Goal: Information Seeking & Learning: Understand process/instructions

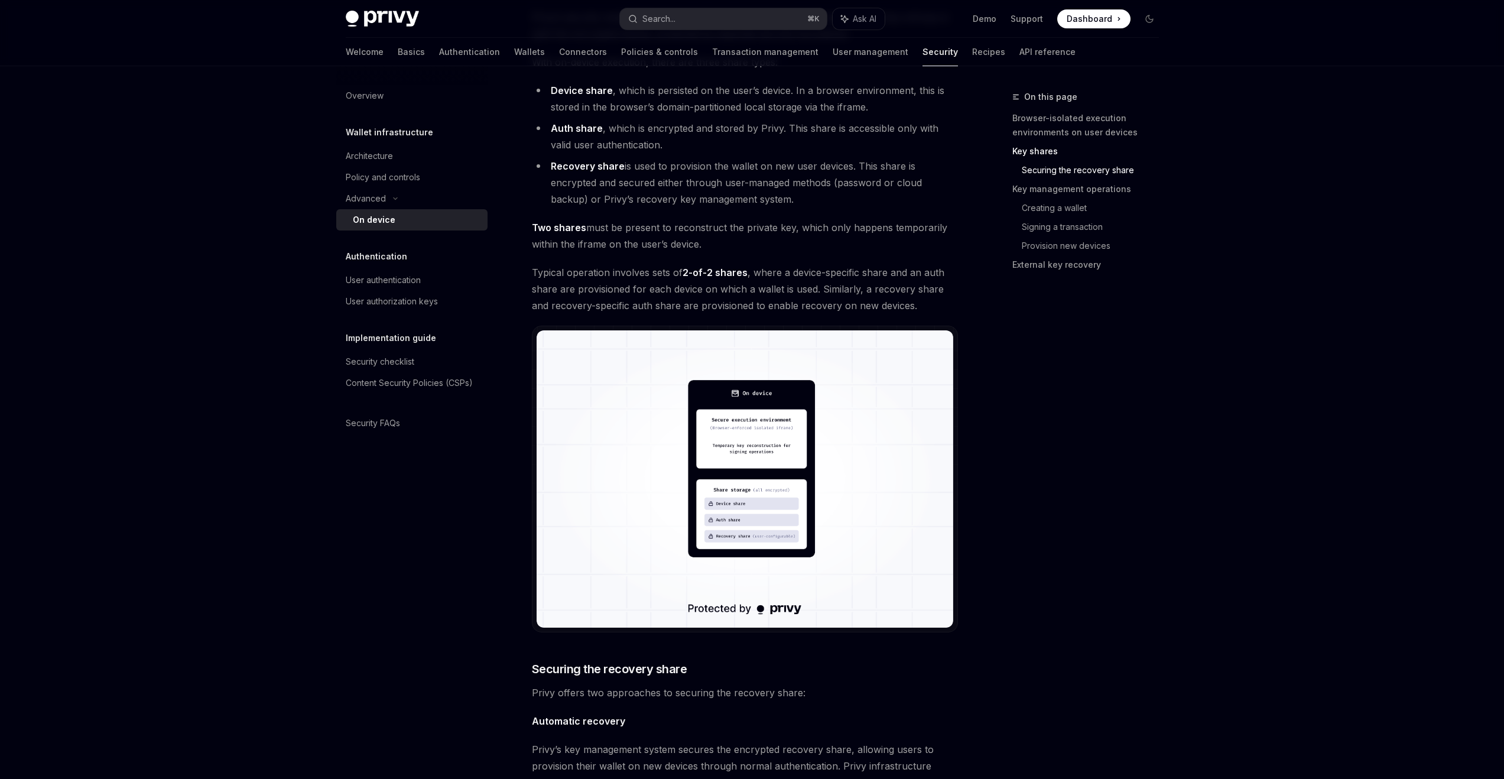
scroll to position [1179, 0]
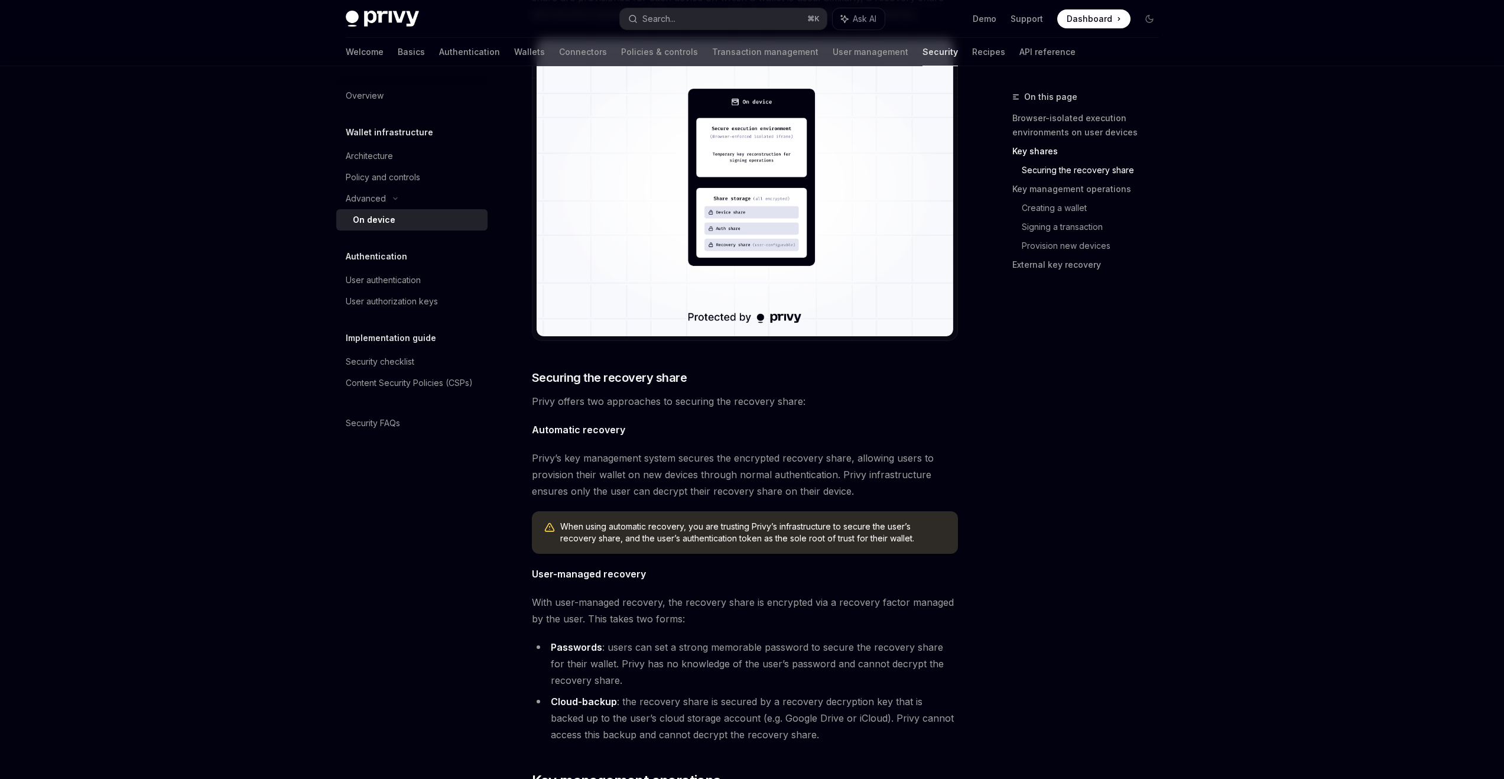
click at [842, 531] on span "When using automatic recovery, you are trusting Privy’s infrastructure to secur…" at bounding box center [753, 533] width 386 height 24
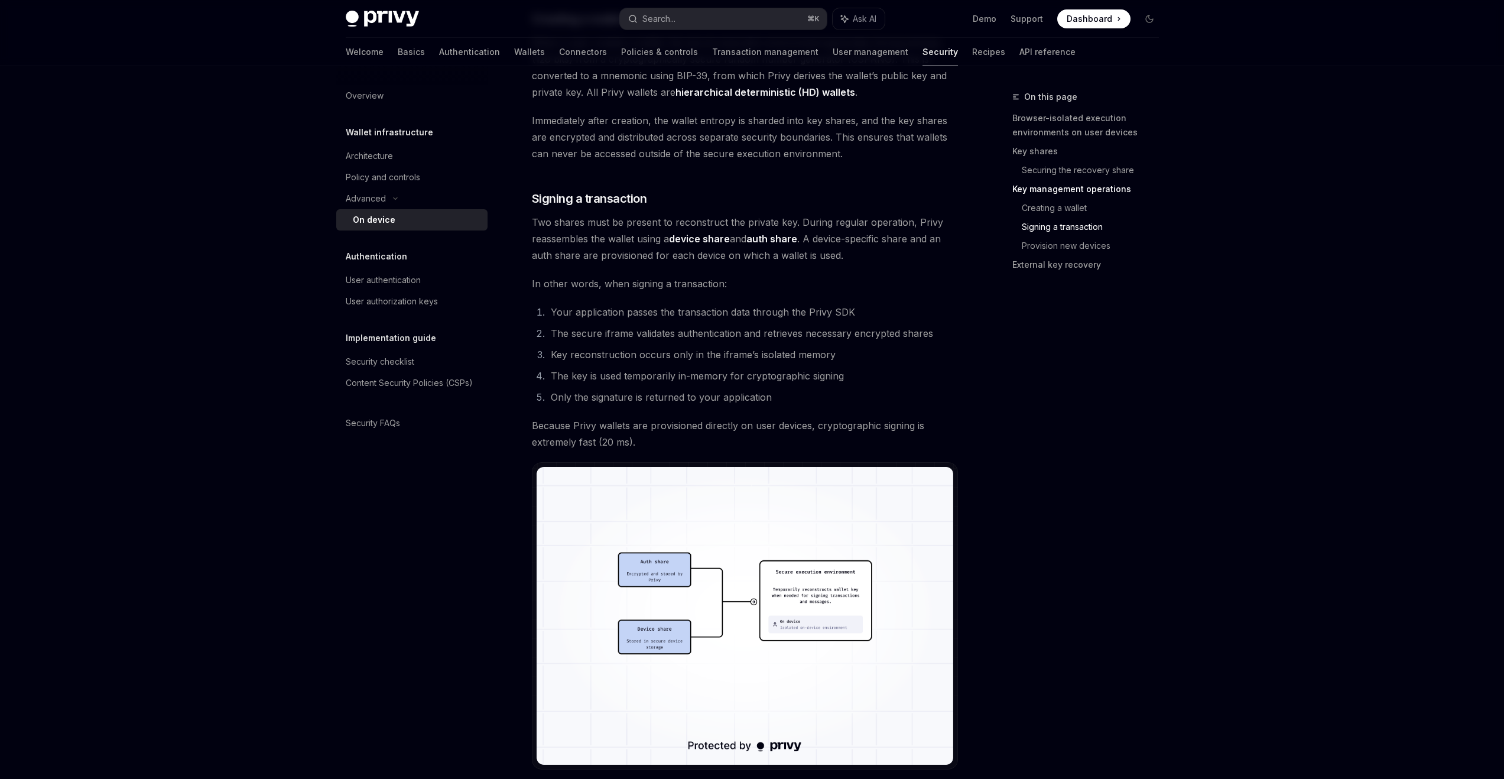
scroll to position [2464, 0]
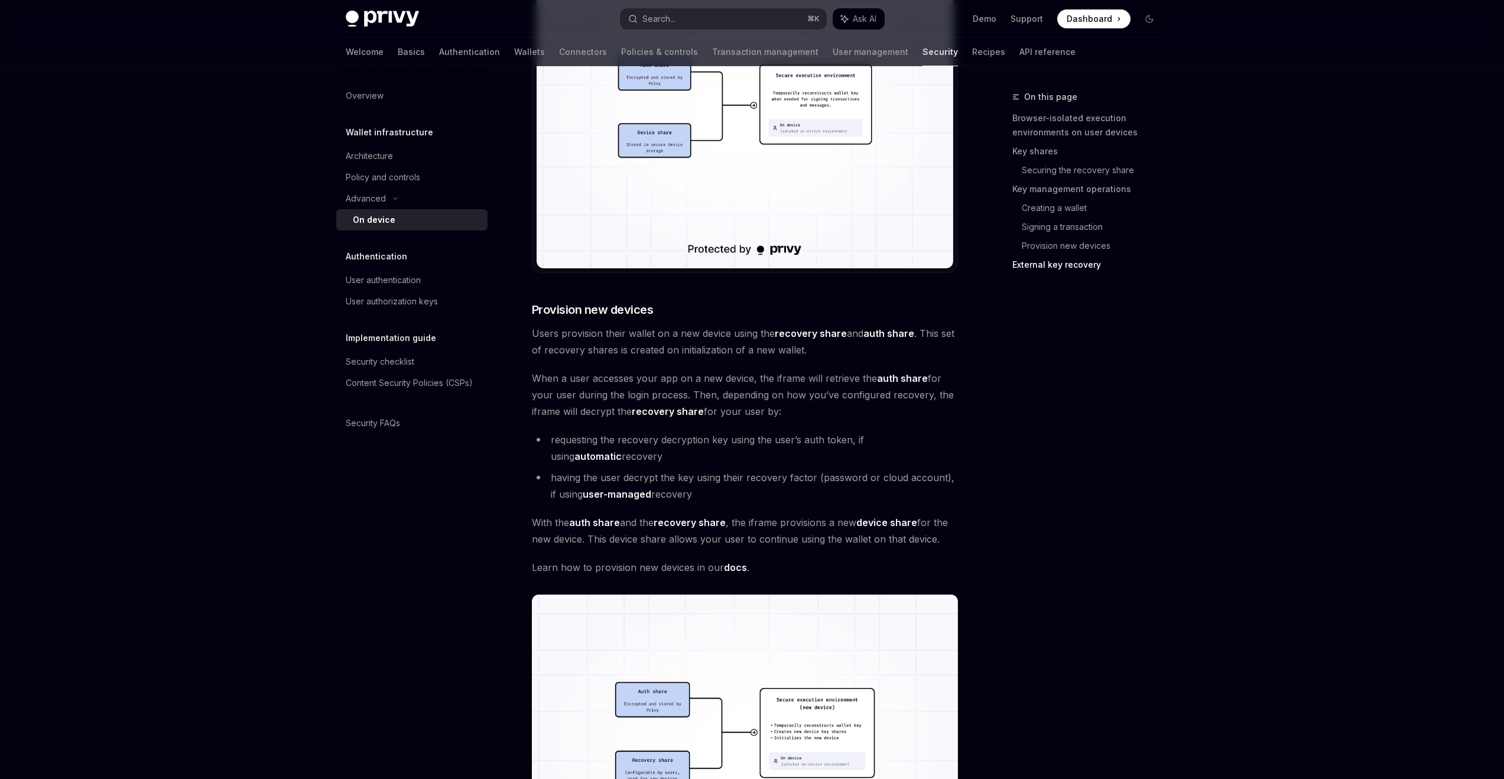
click at [635, 472] on li "having the user decrypt the key using their recovery factor (password or cloud …" at bounding box center [745, 485] width 426 height 33
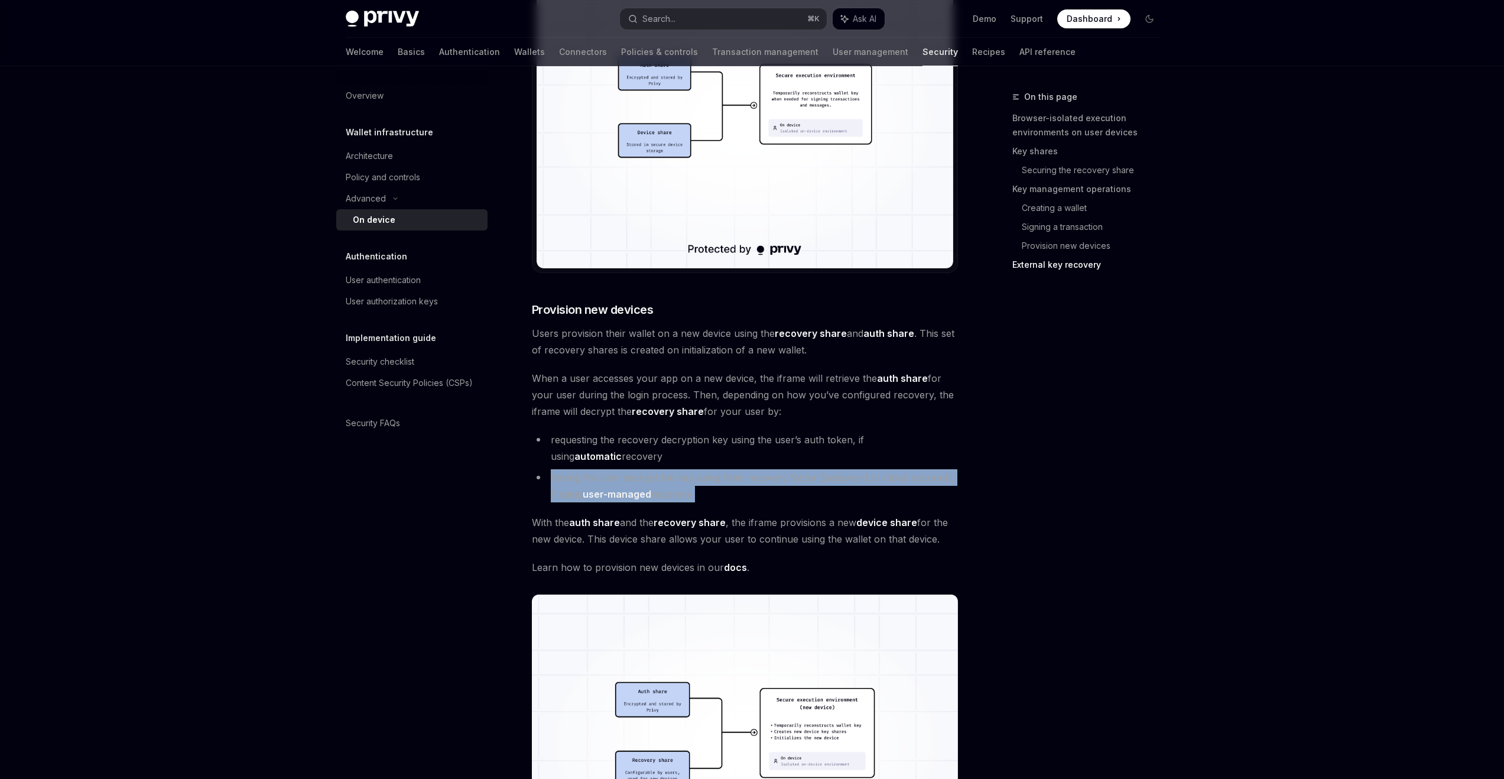
click at [635, 472] on li "having the user decrypt the key using their recovery factor (password or cloud …" at bounding box center [745, 485] width 426 height 33
click at [827, 479] on li "having the user decrypt the key using their recovery factor (password or cloud …" at bounding box center [745, 485] width 426 height 33
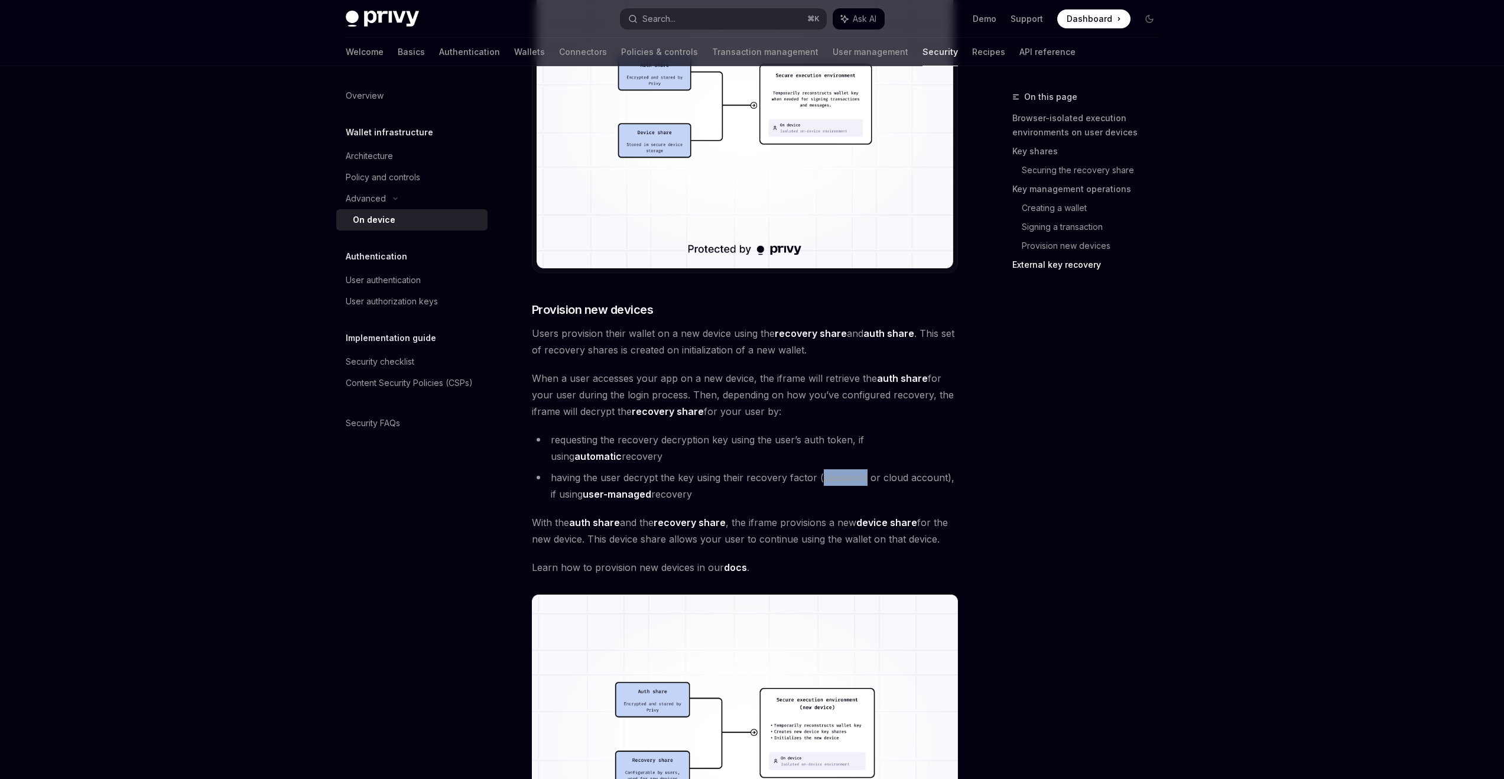
click at [827, 479] on li "having the user decrypt the key using their recovery factor (password or cloud …" at bounding box center [745, 485] width 426 height 33
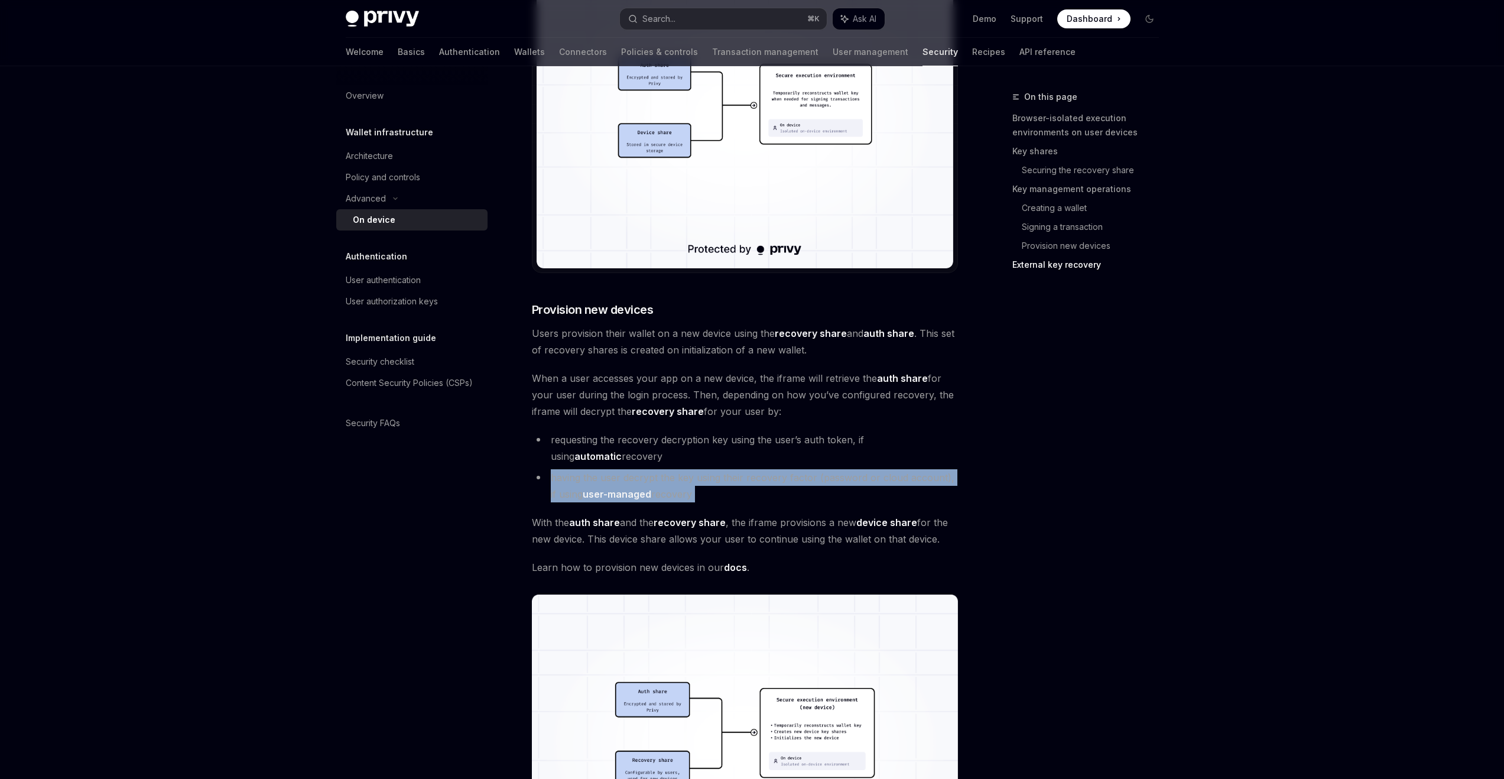
click at [827, 479] on li "having the user decrypt the key using their recovery factor (password or cloud …" at bounding box center [745, 485] width 426 height 33
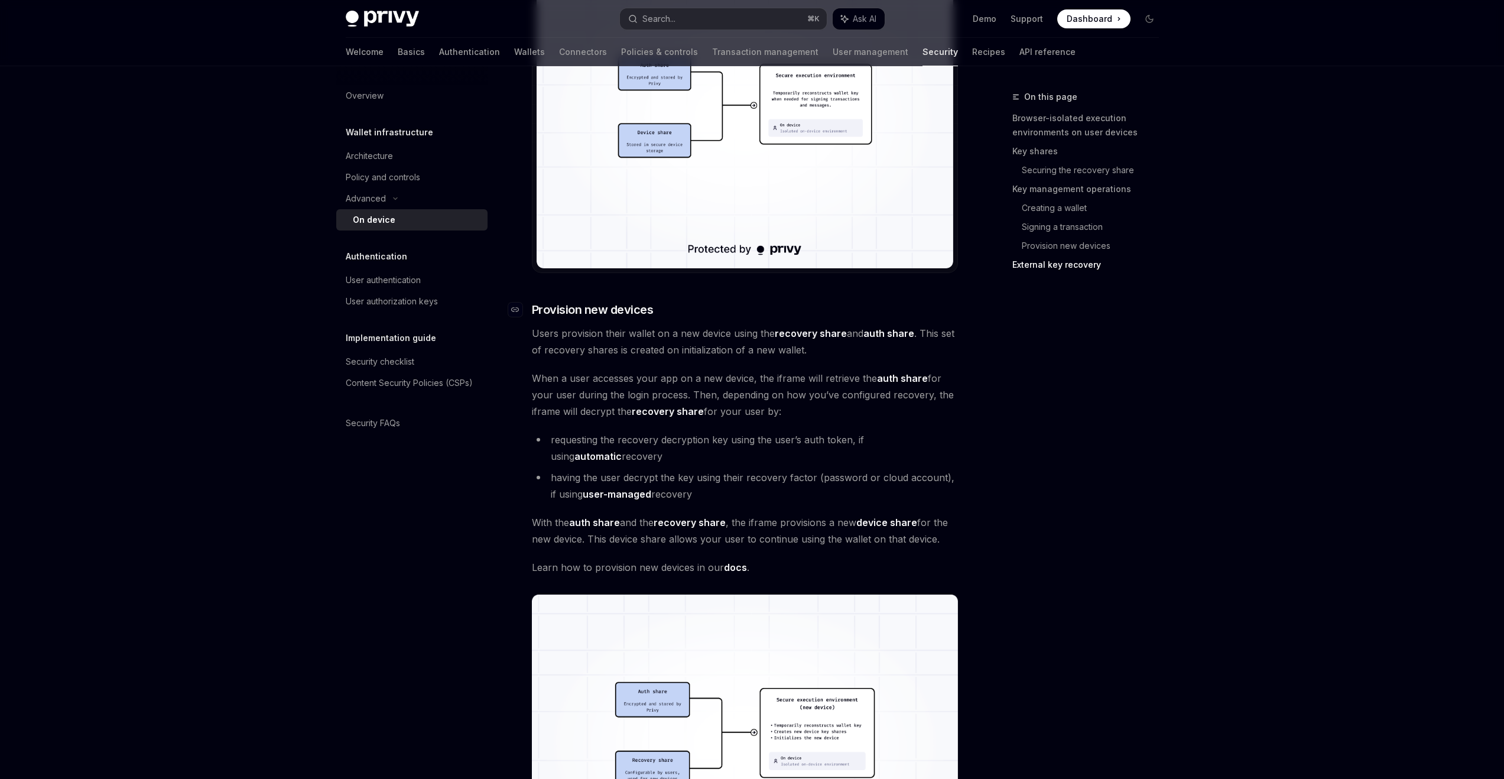
click at [633, 303] on span "Provision new devices" at bounding box center [593, 309] width 122 height 17
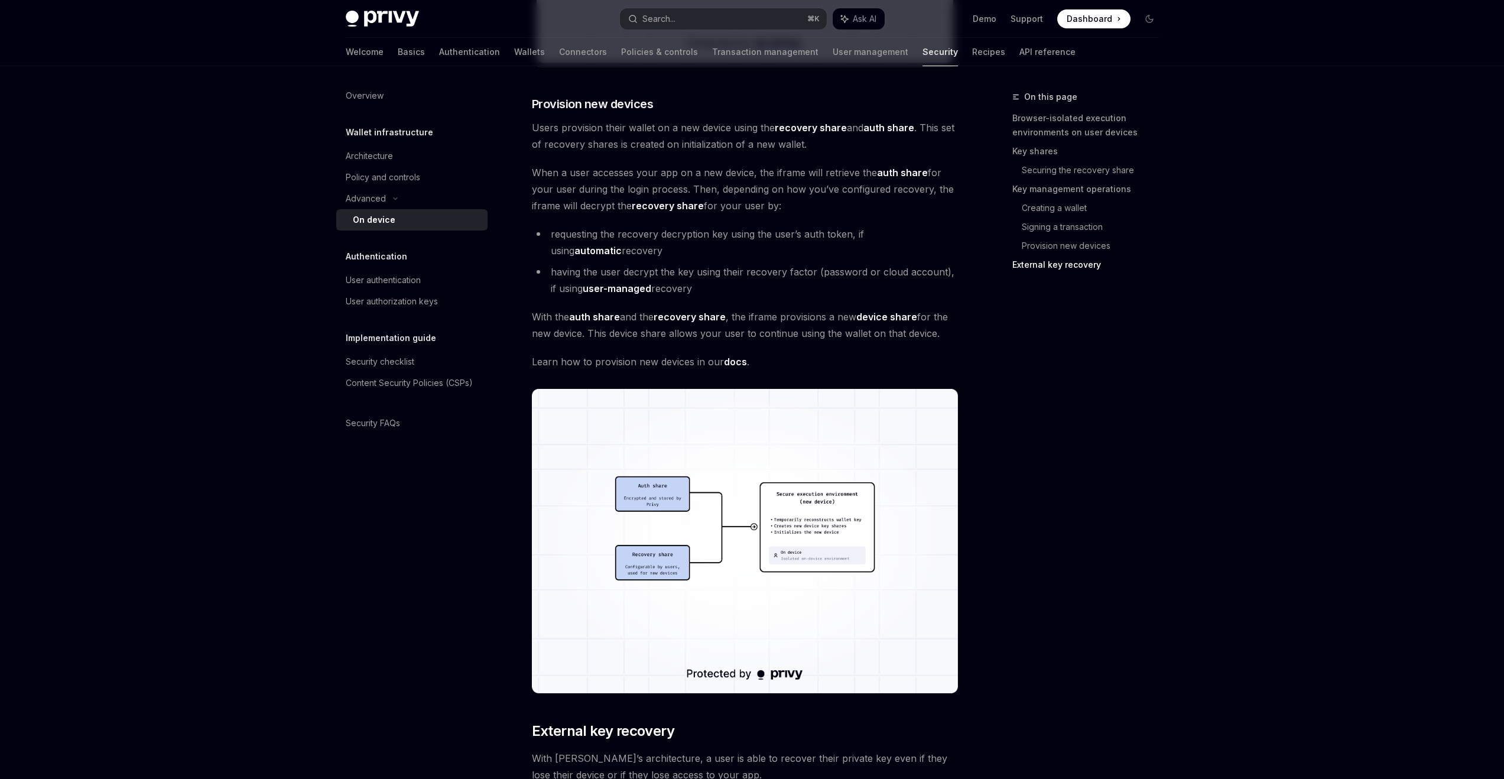
scroll to position [2676, 0]
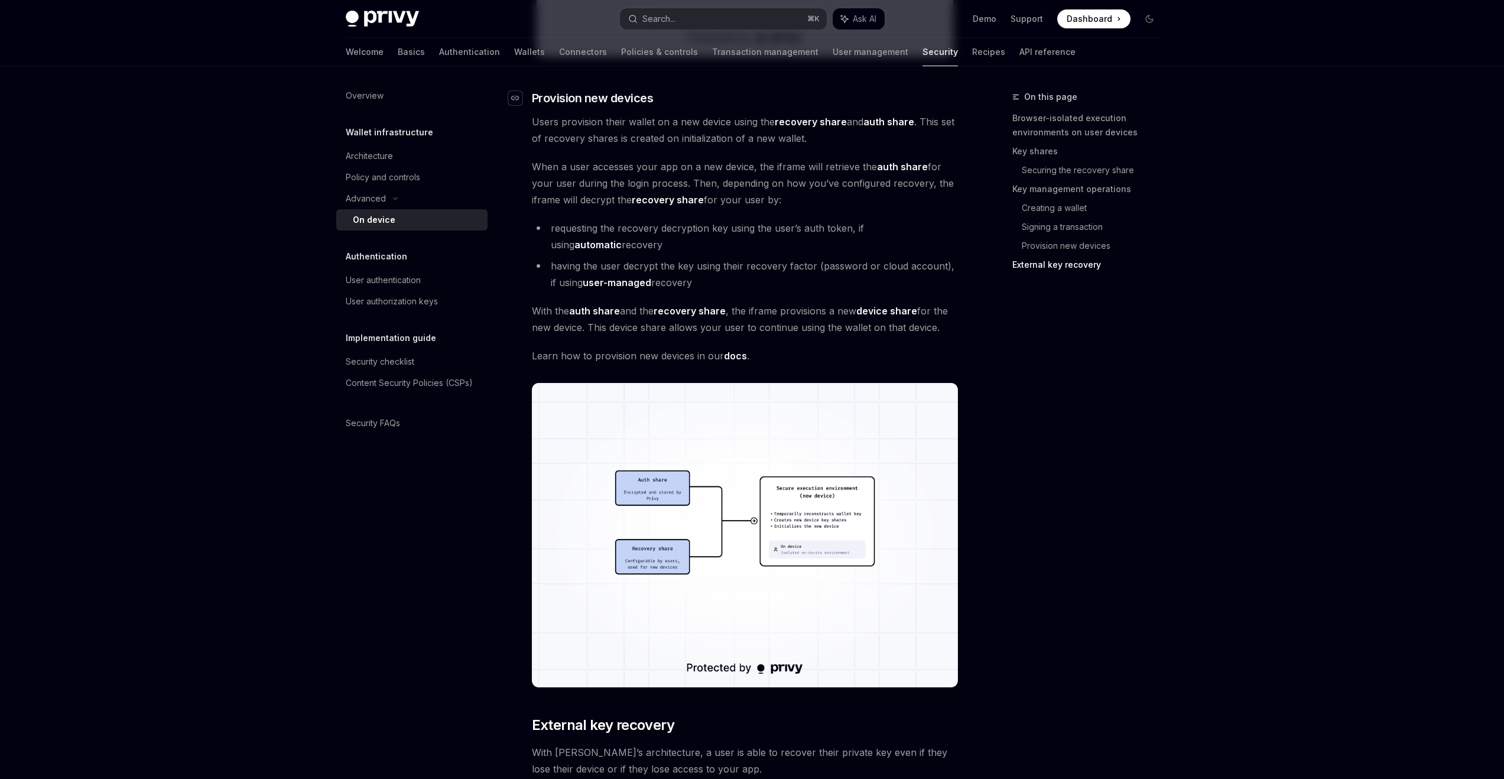
click at [517, 96] on icon "Navigate to header" at bounding box center [515, 98] width 8 height 7
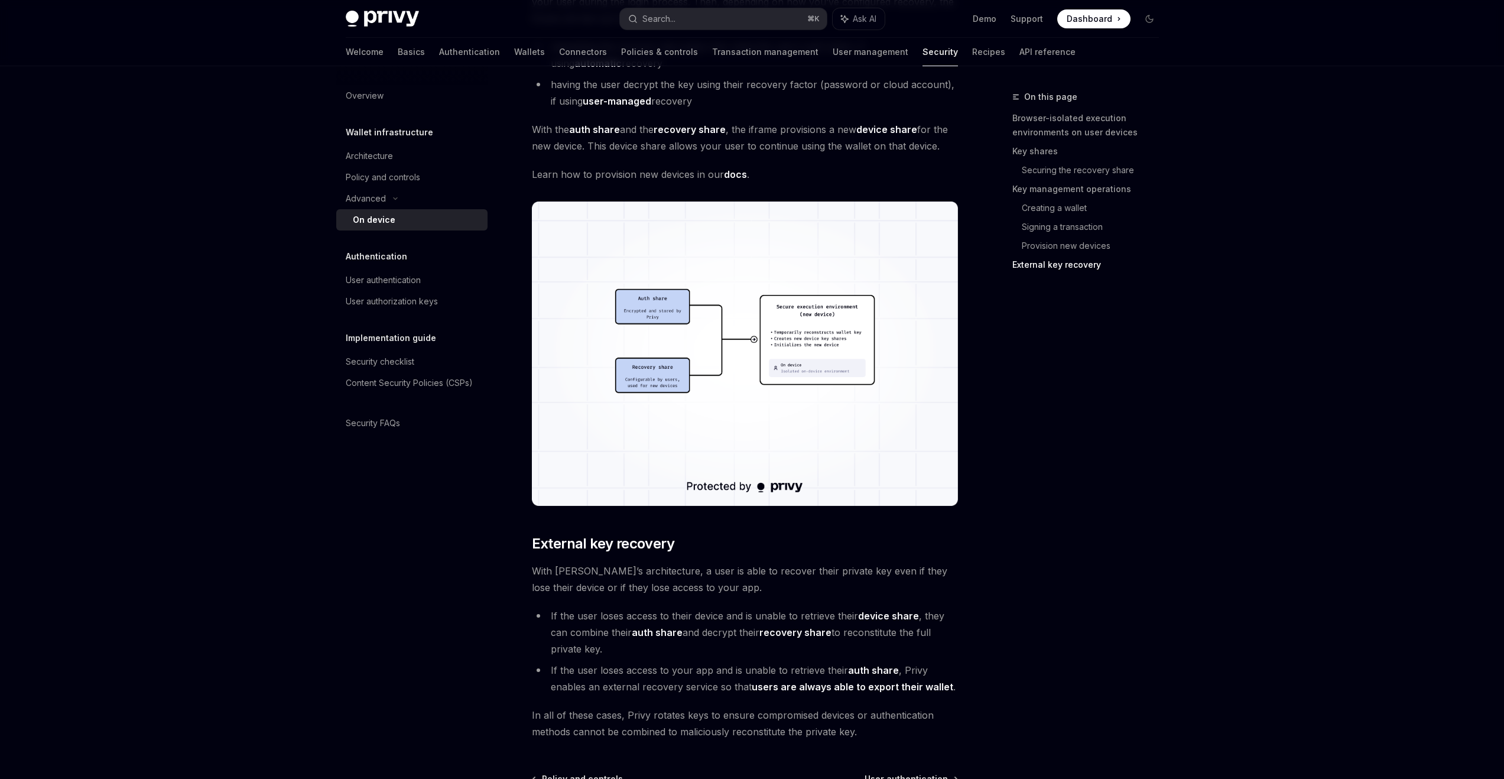
scroll to position [2850, 0]
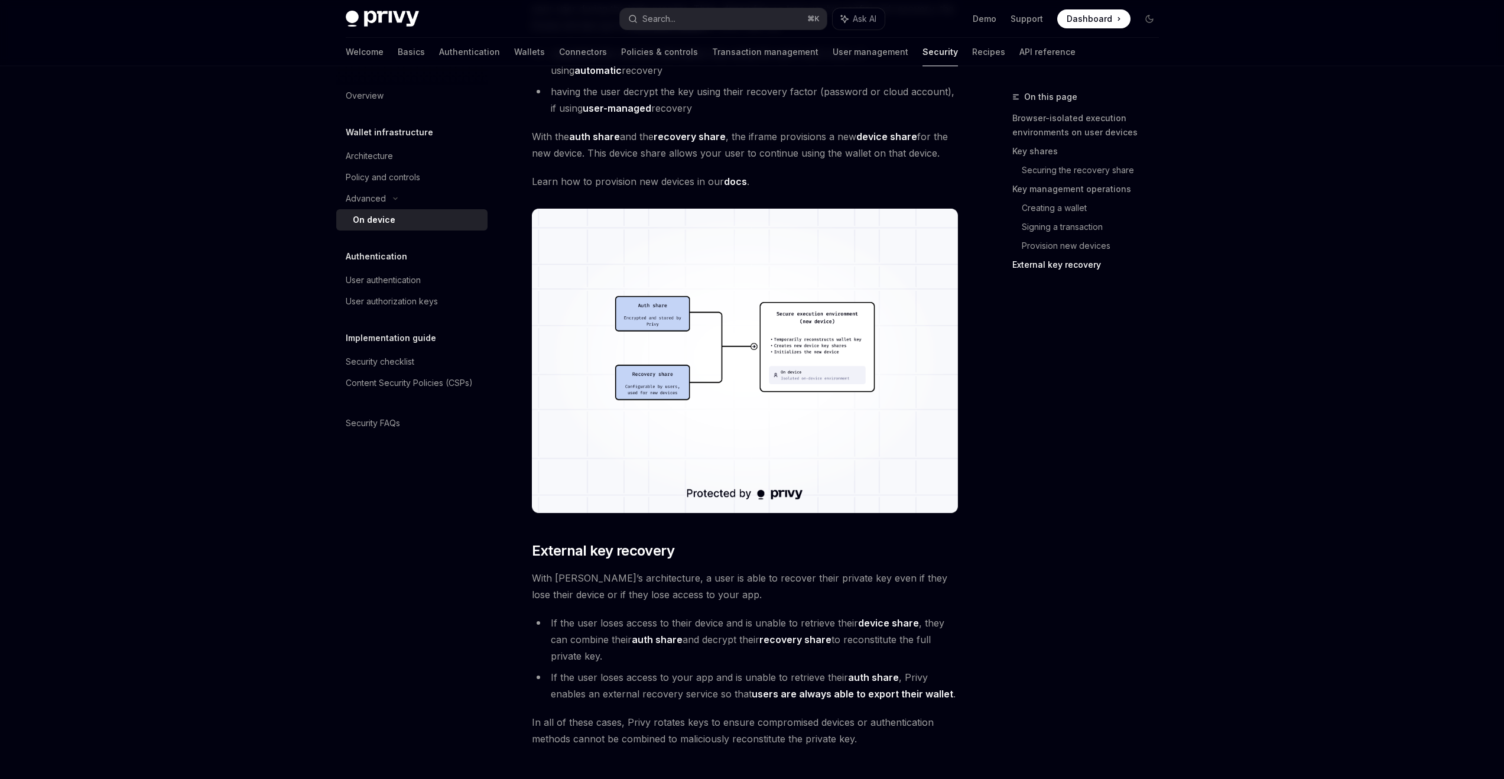
click at [808, 370] on img at bounding box center [745, 361] width 426 height 304
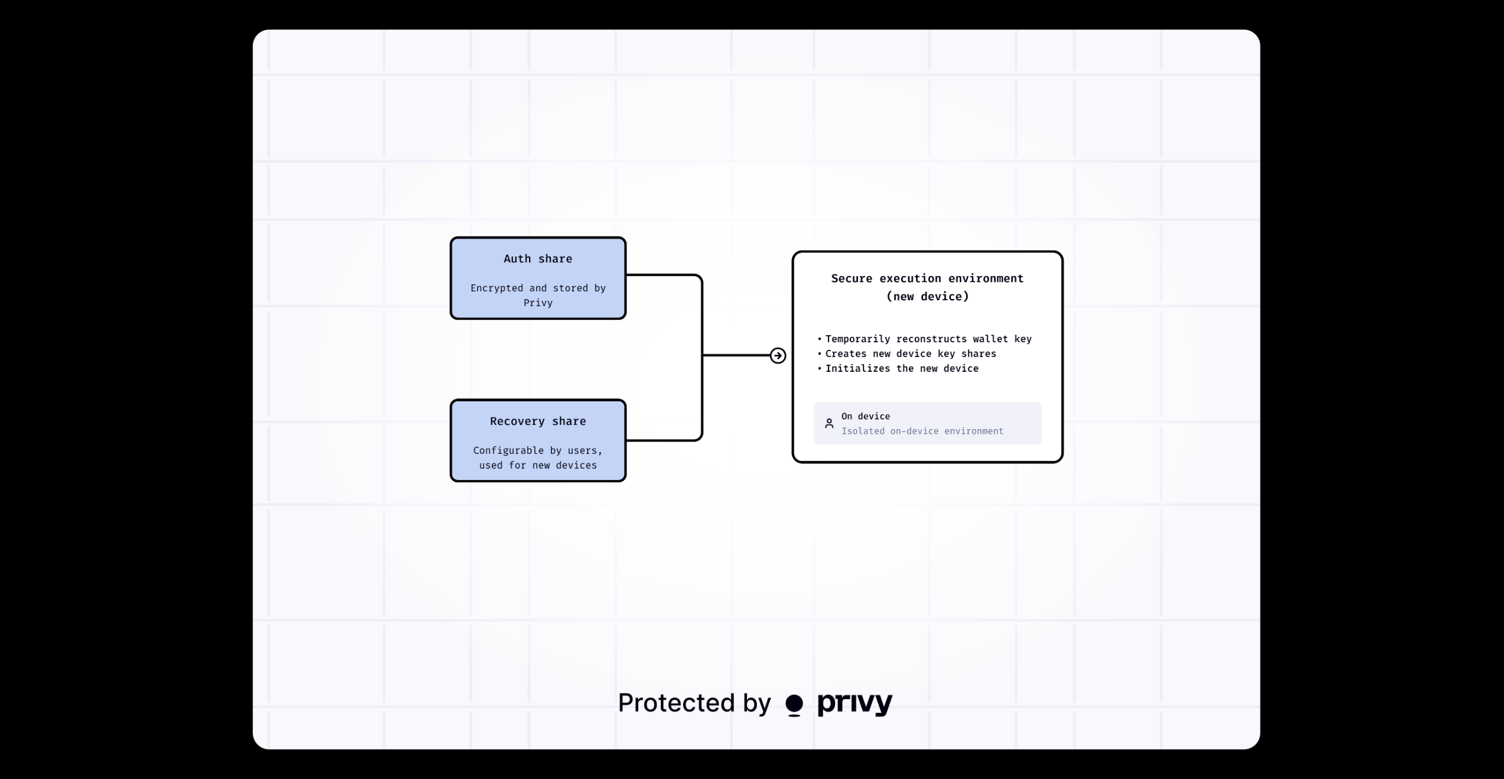
click at [808, 370] on img at bounding box center [756, 390] width 1008 height 720
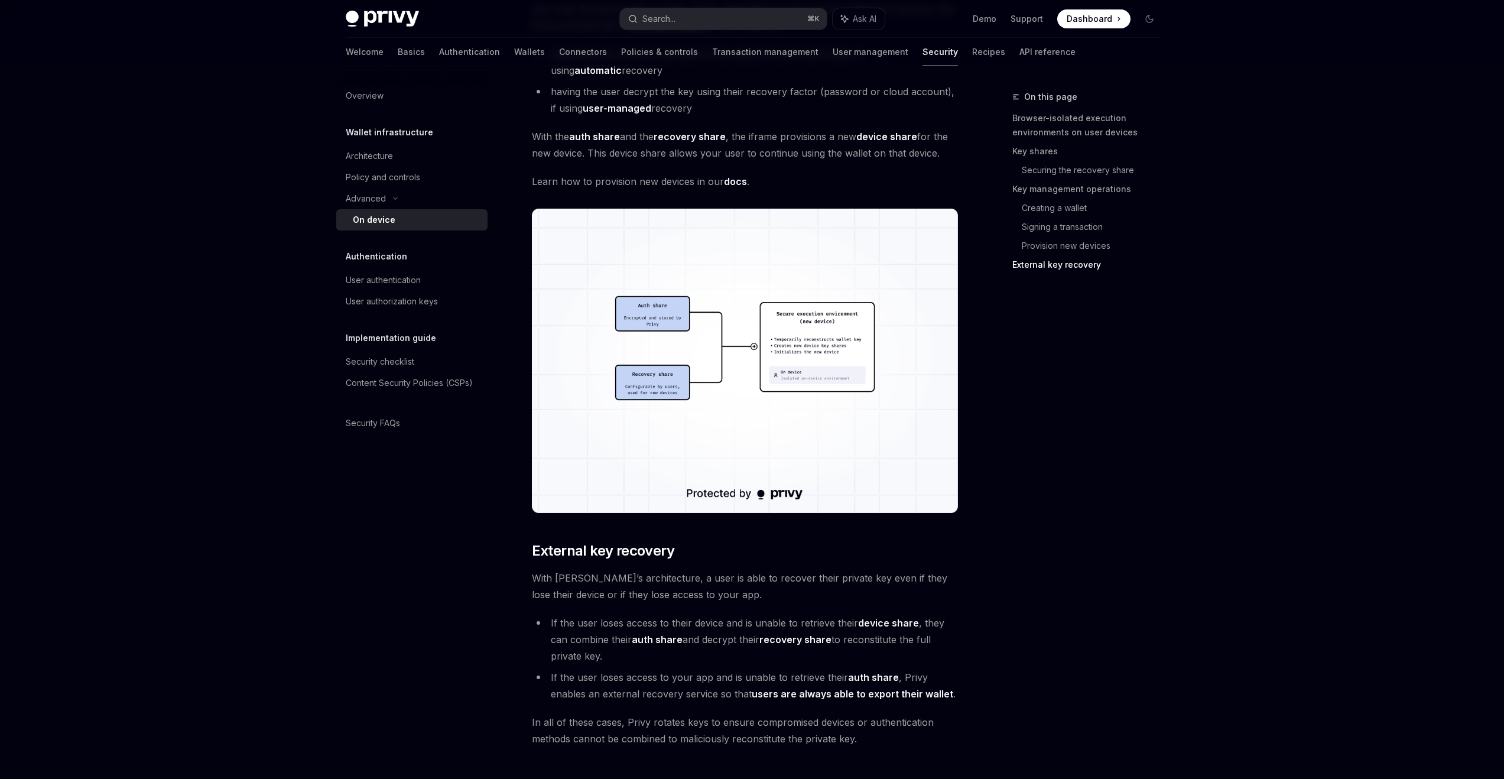
scroll to position [2598, 0]
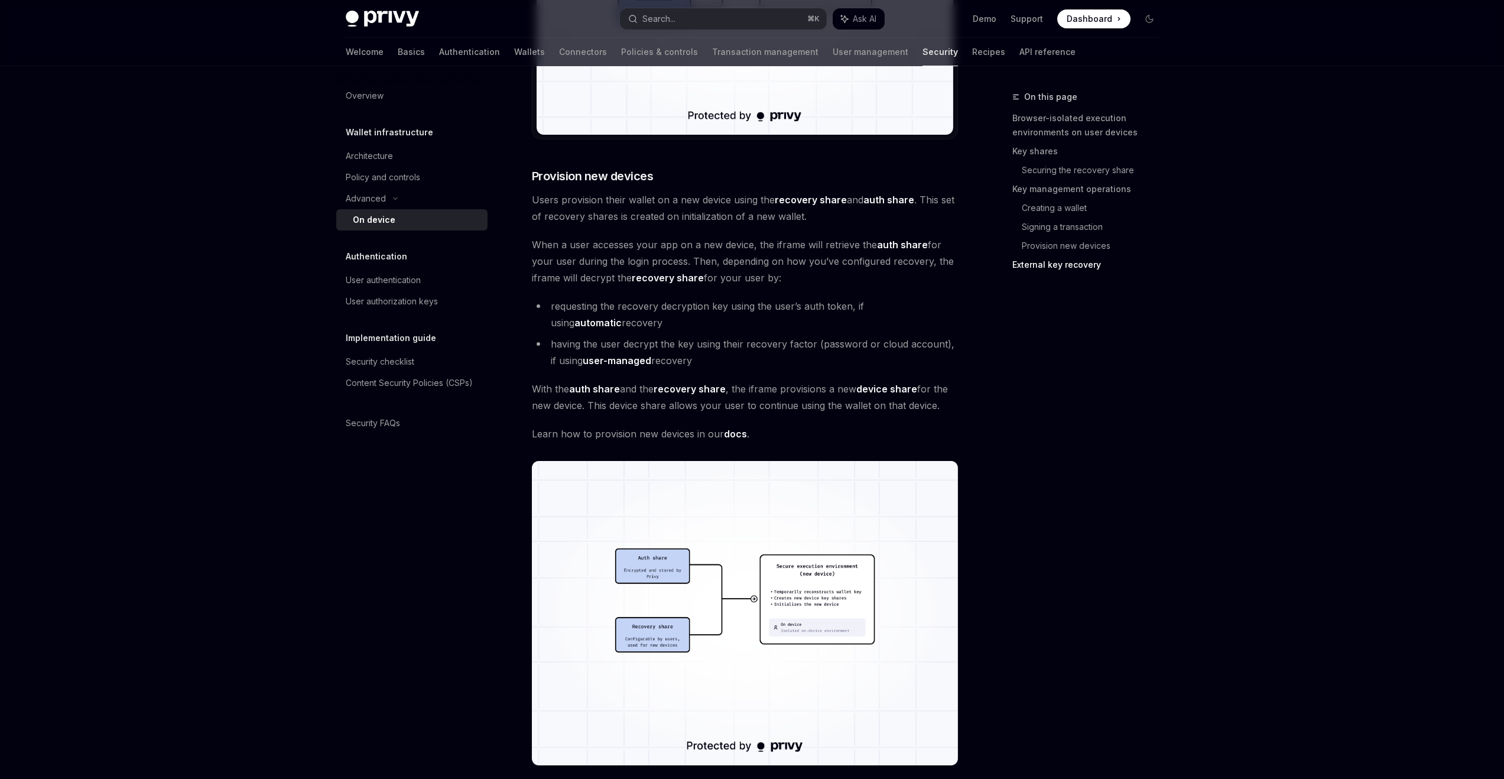
click at [737, 436] on link "docs" at bounding box center [735, 434] width 23 height 12
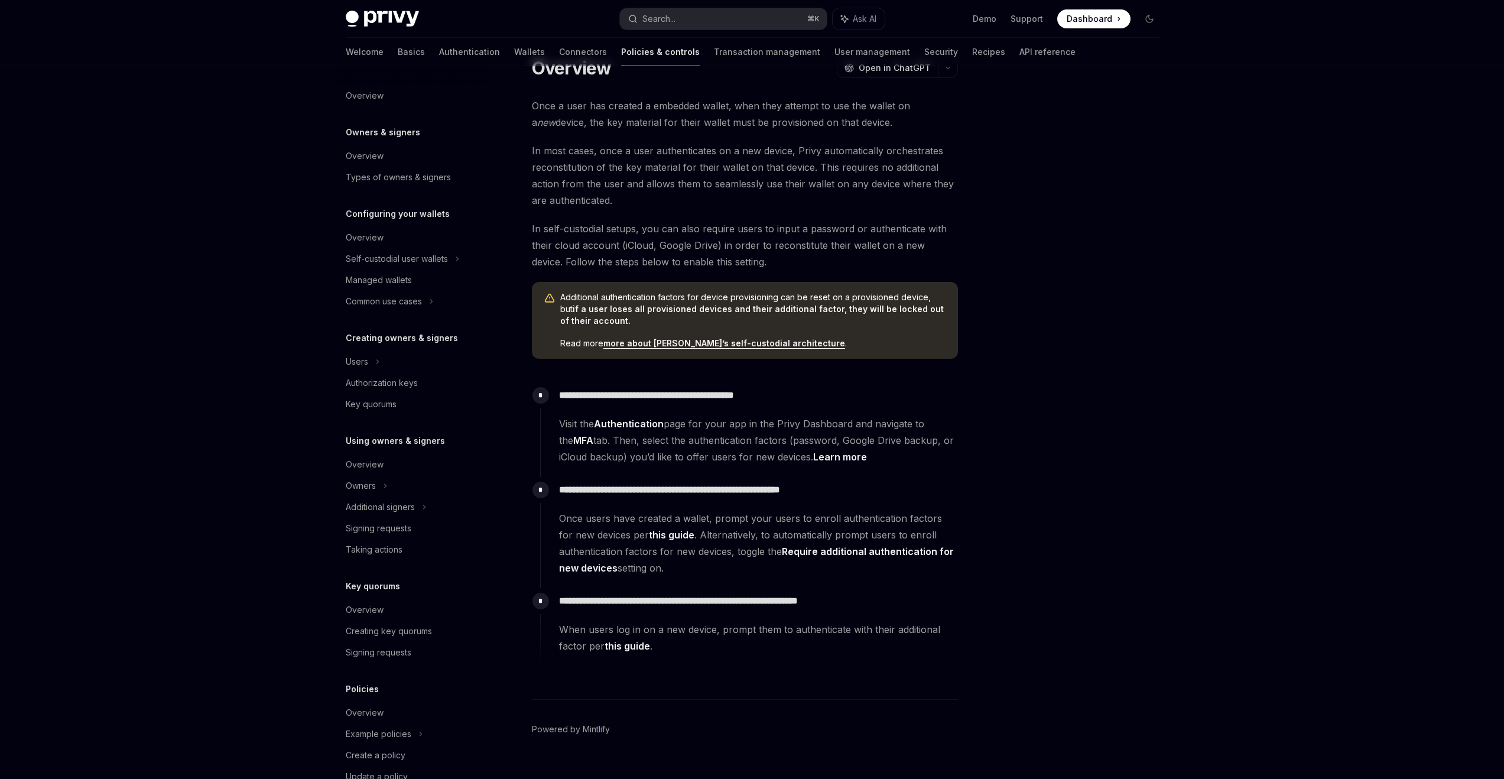
scroll to position [18, 0]
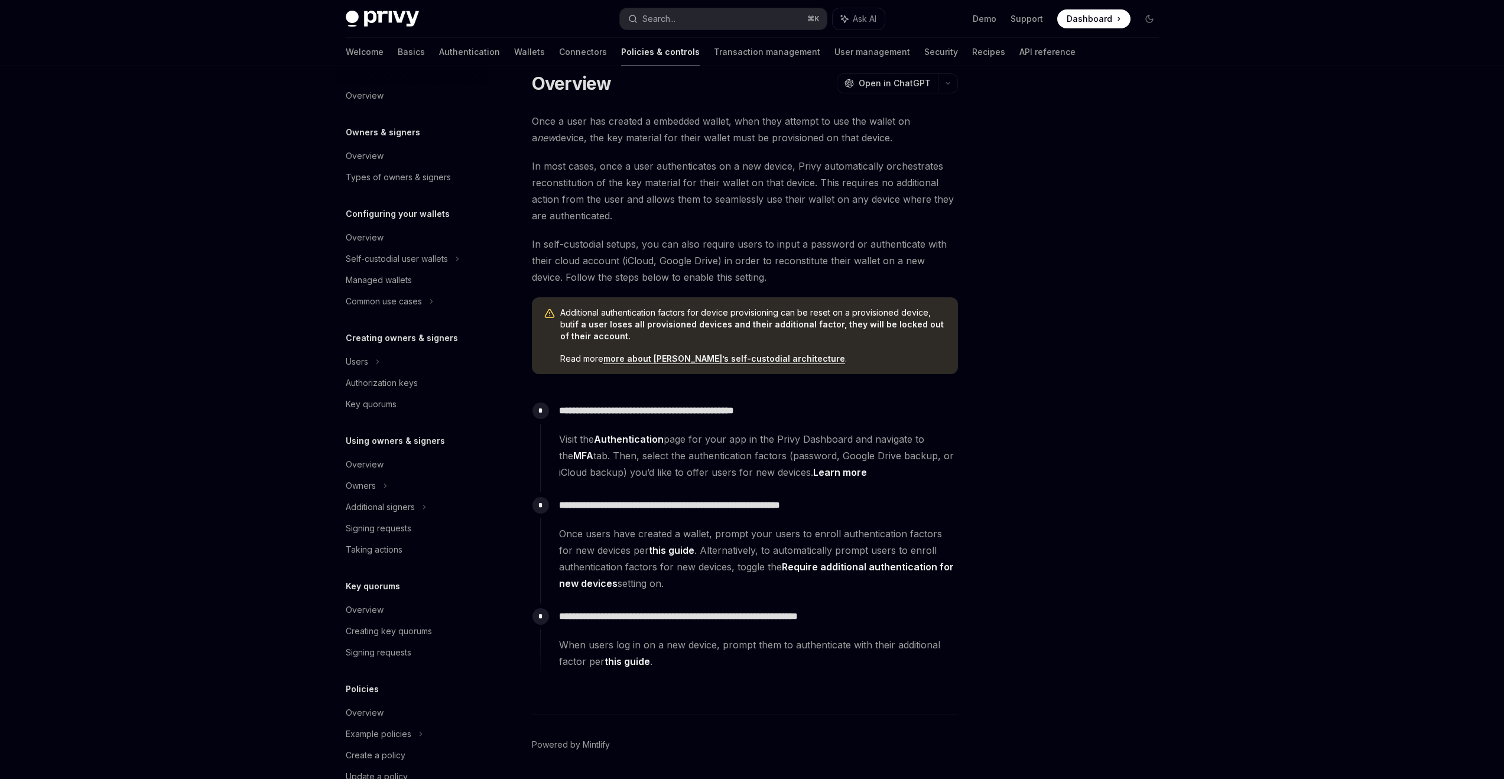
click at [1122, 465] on div at bounding box center [1079, 434] width 180 height 689
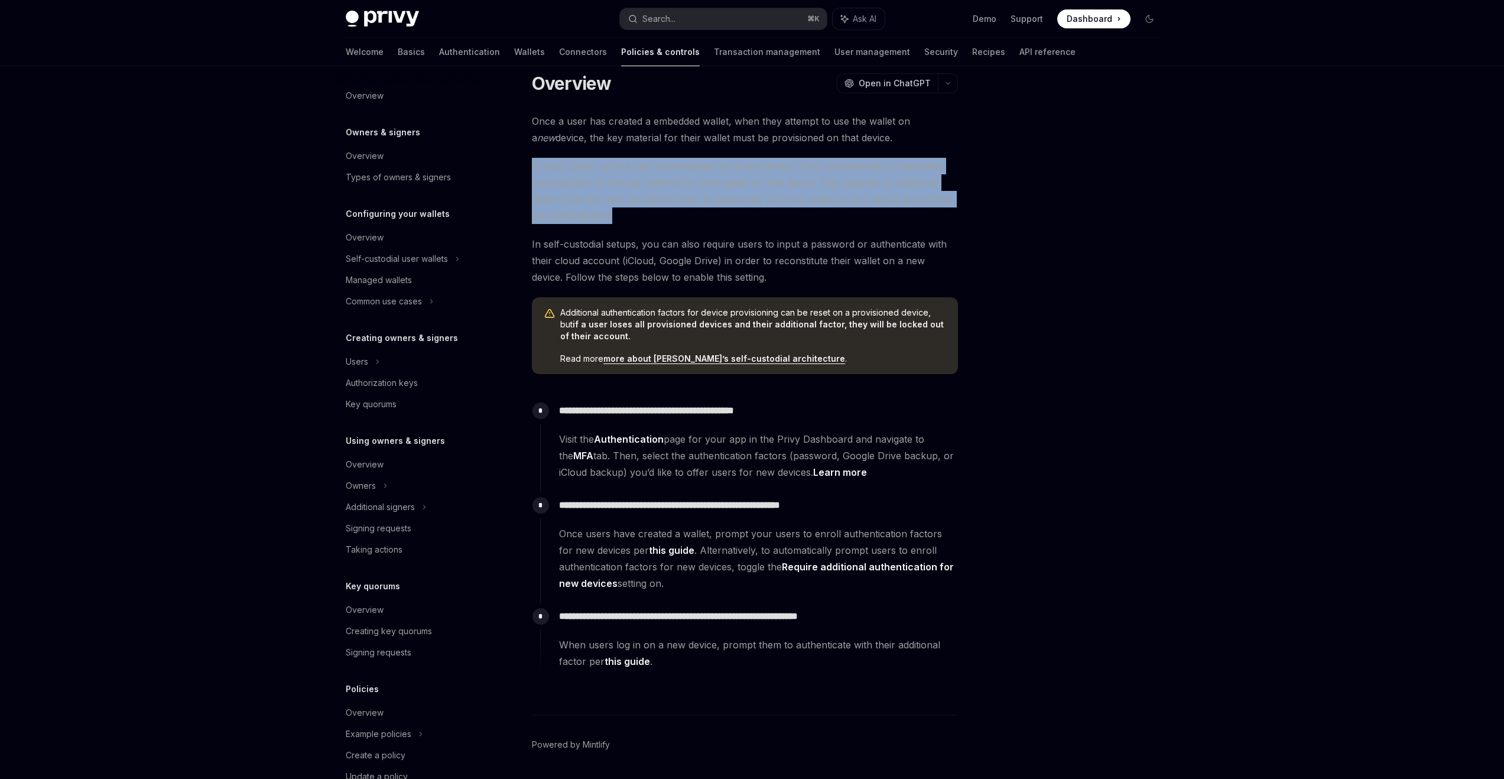
drag, startPoint x: 531, startPoint y: 164, endPoint x: 655, endPoint y: 215, distance: 133.6
click at [655, 215] on span "In most cases, once a user authenticates on a new device, Privy automatically o…" at bounding box center [745, 191] width 426 height 66
click at [641, 218] on span "In most cases, once a user authenticates on a new device, Privy automatically o…" at bounding box center [745, 191] width 426 height 66
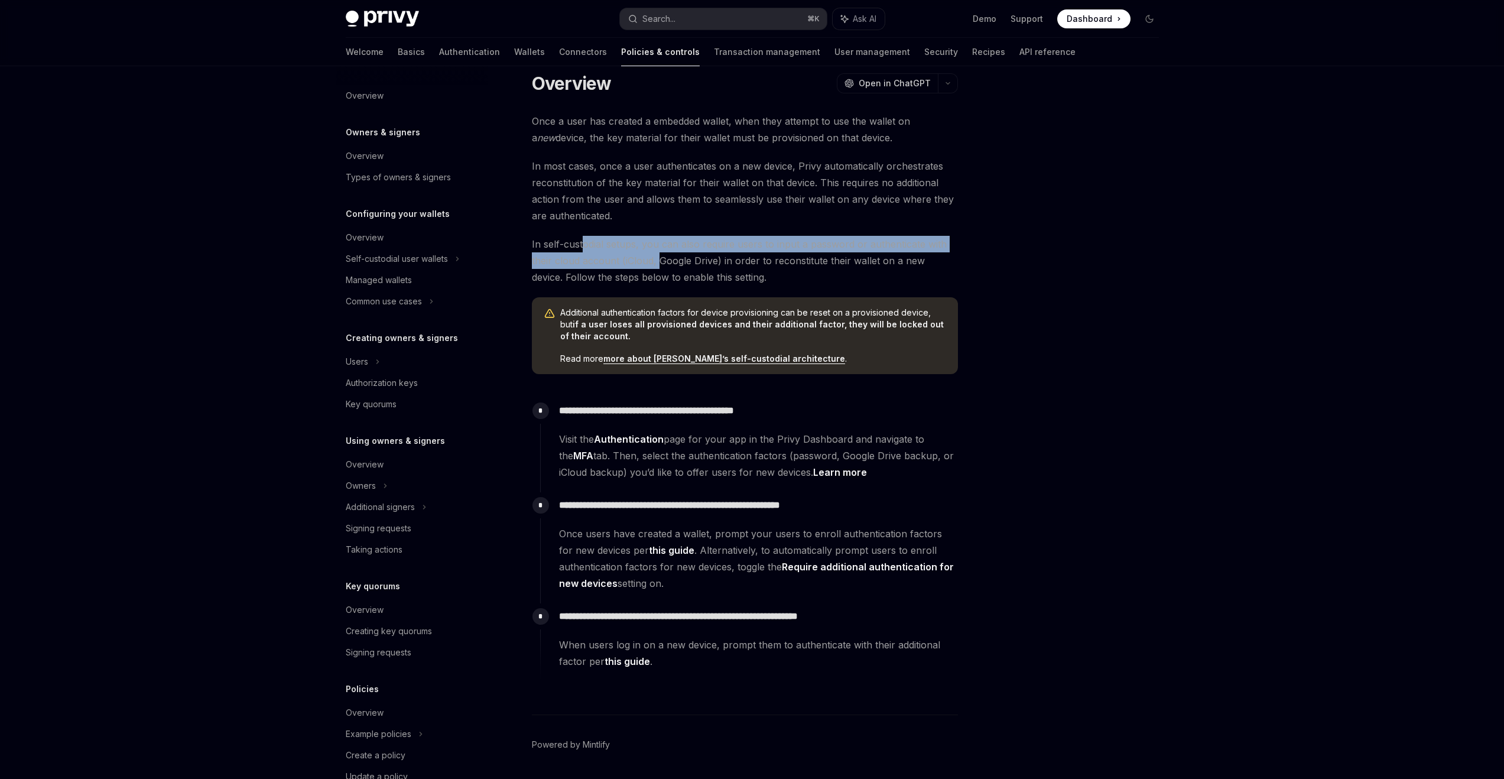
drag, startPoint x: 583, startPoint y: 248, endPoint x: 657, endPoint y: 268, distance: 76.7
click at [657, 268] on span "In self-custodial setups, you can also require users to input a password or aut…" at bounding box center [745, 261] width 426 height 50
click at [648, 263] on span "In self-custodial setups, you can also require users to input a password or aut…" at bounding box center [745, 261] width 426 height 50
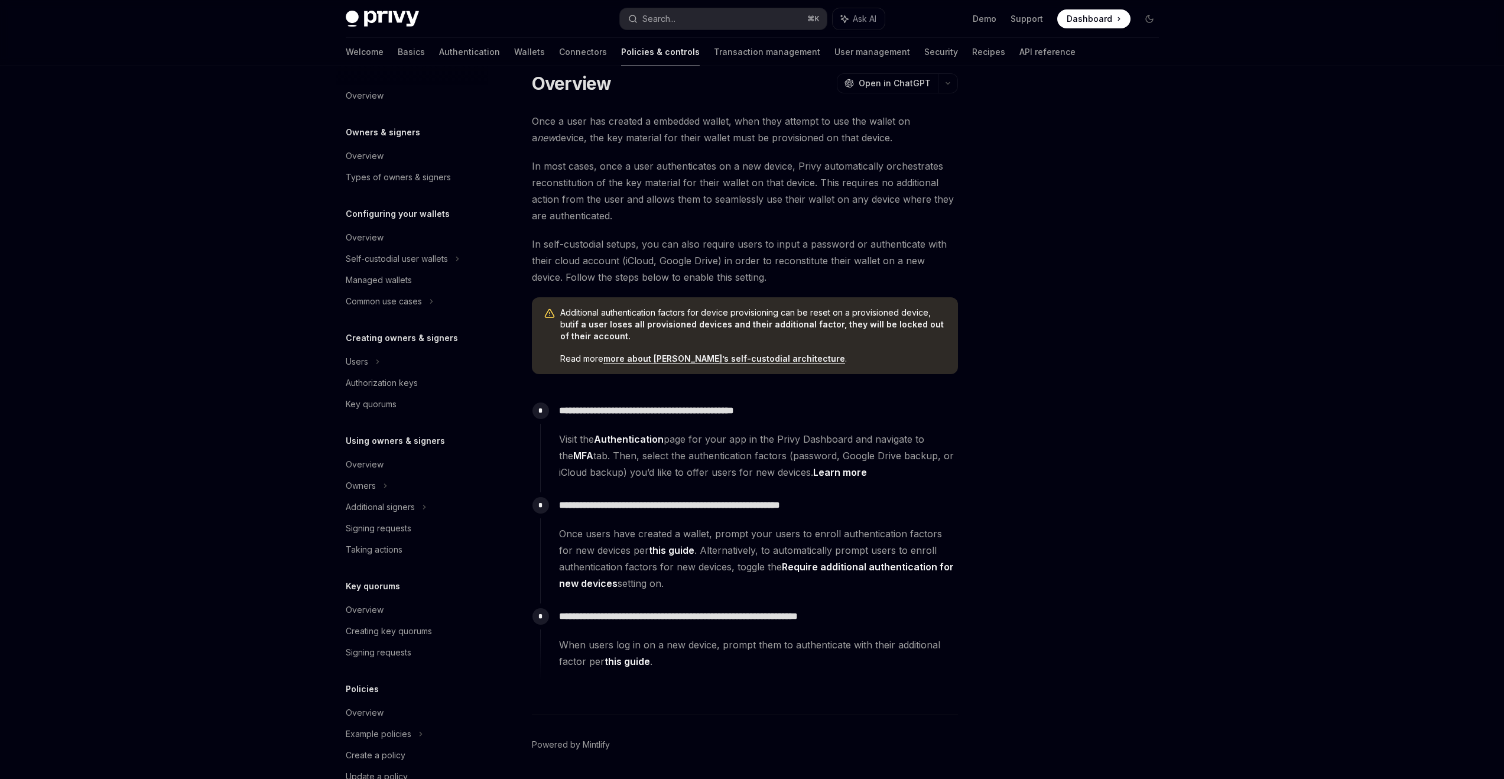
click at [1033, 611] on div at bounding box center [1079, 434] width 180 height 689
click at [633, 664] on link "this guide" at bounding box center [628, 662] width 46 height 12
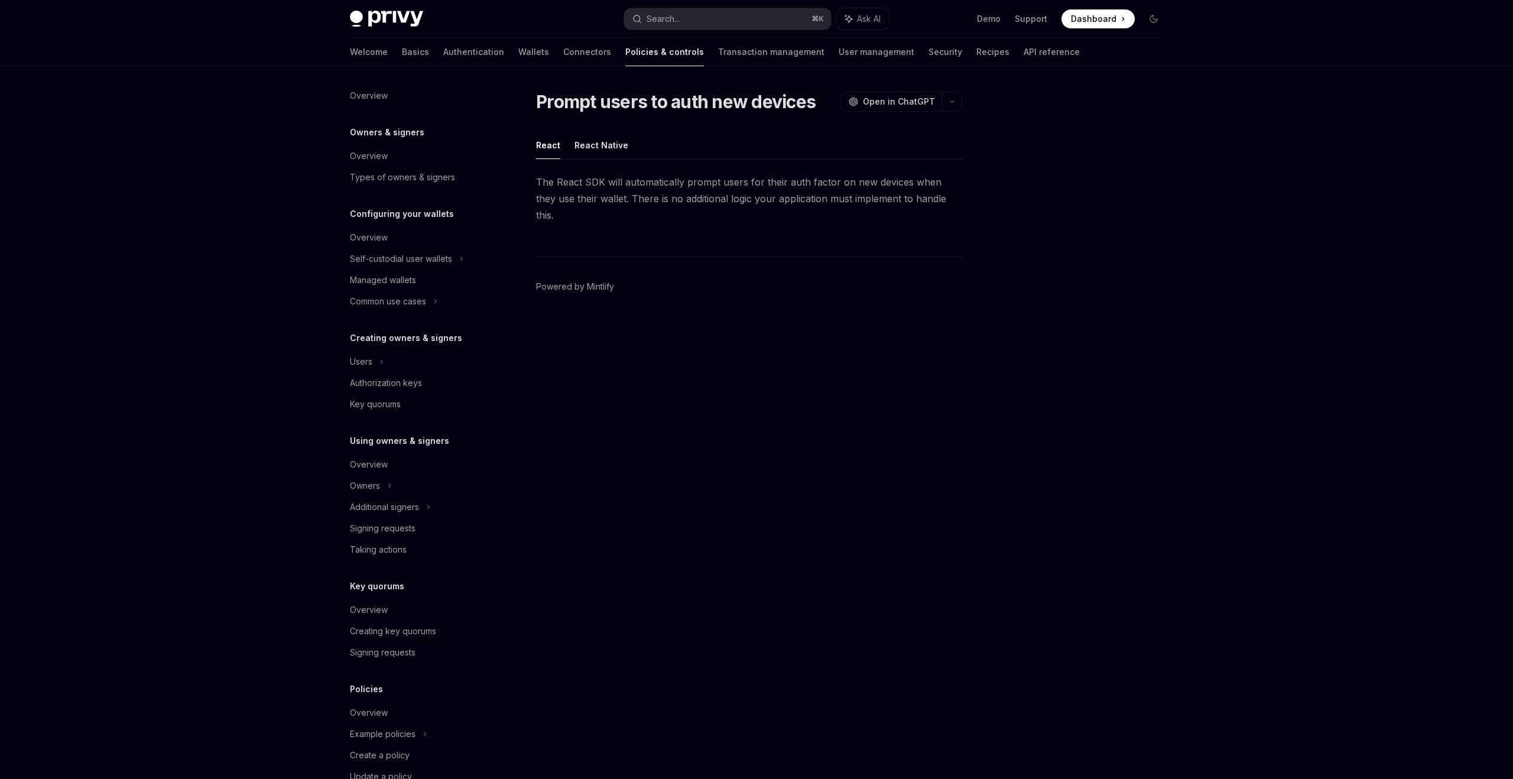
click at [678, 435] on div "Prompt users to auth new devices OpenAI Open in ChatGPT OpenAI Open in ChatGPT …" at bounding box center [638, 434] width 653 height 689
click at [596, 145] on button "React Native" at bounding box center [602, 145] width 54 height 28
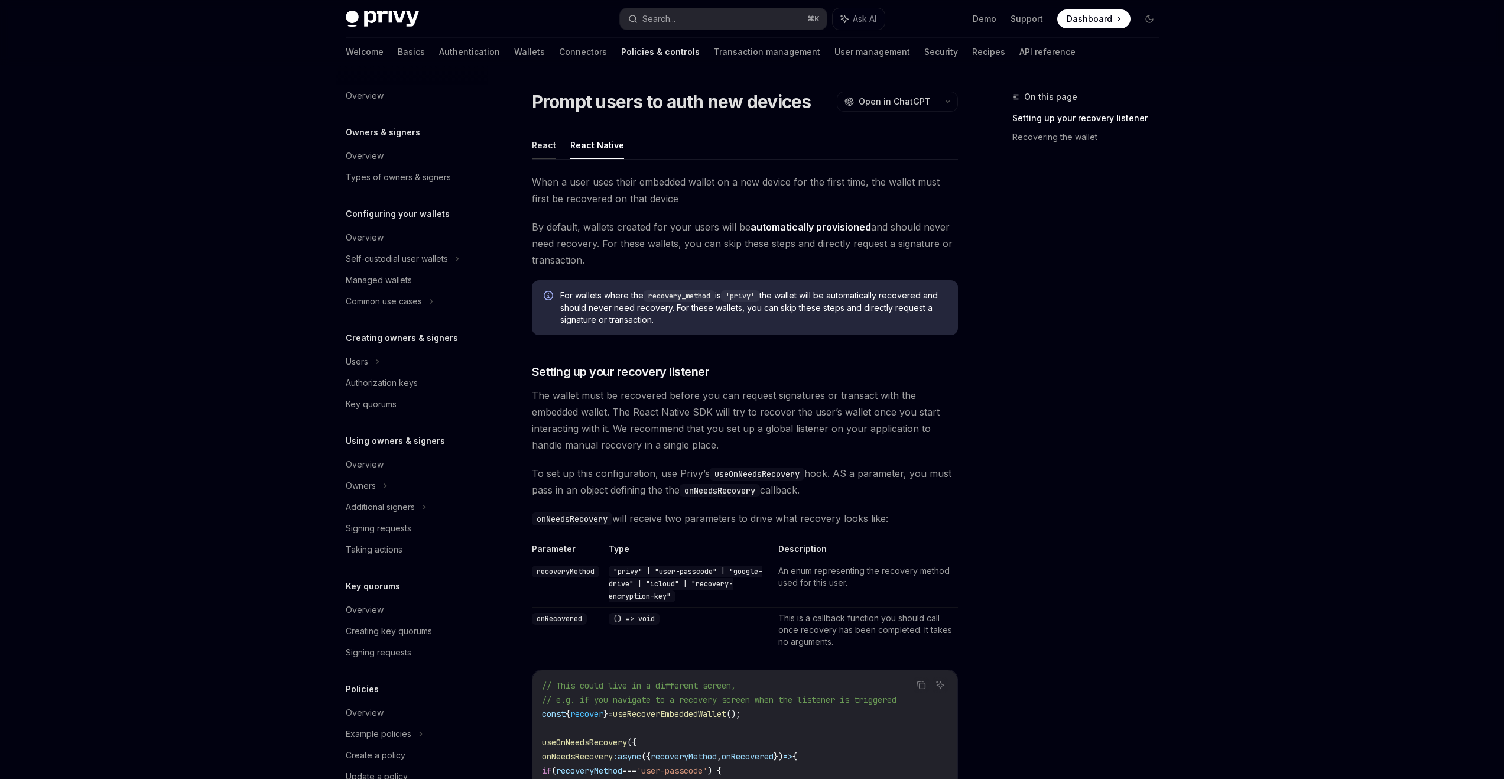
click at [549, 147] on button "React" at bounding box center [544, 145] width 24 height 28
type textarea "*"
